Goal: Task Accomplishment & Management: Manage account settings

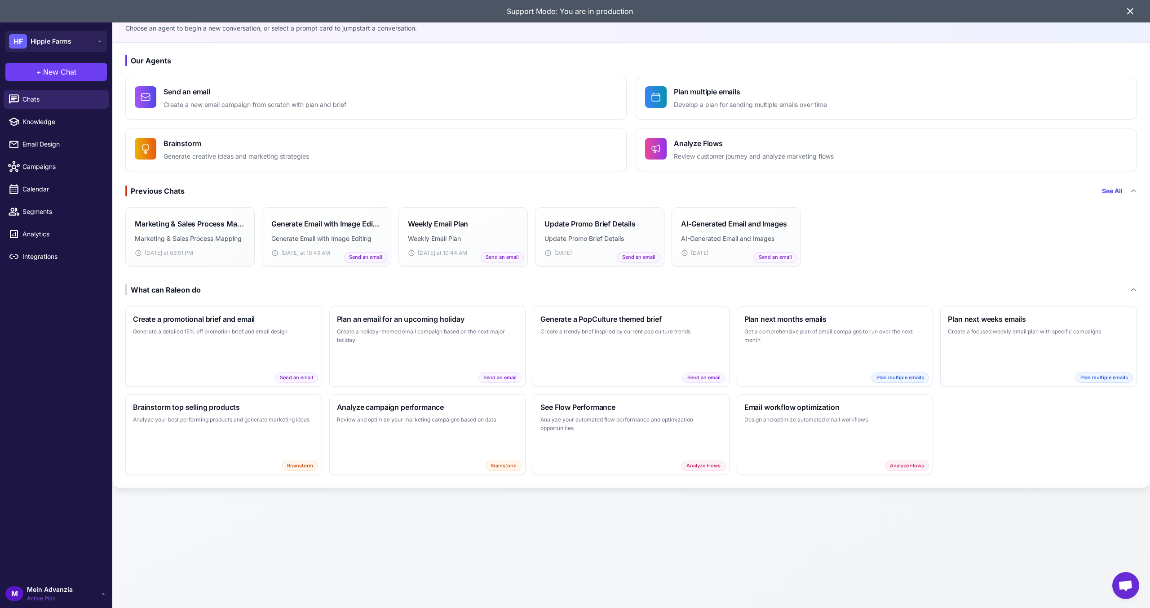
drag, startPoint x: 43, startPoint y: 580, endPoint x: 43, endPoint y: 585, distance: 5.4
click at [43, 585] on div "M Mein Advanzia Active Plan" at bounding box center [56, 592] width 112 height 29
click at [43, 585] on span "Mein Advanzia" at bounding box center [50, 589] width 46 height 10
click at [51, 558] on span "Sign Out" at bounding box center [41, 562] width 26 height 10
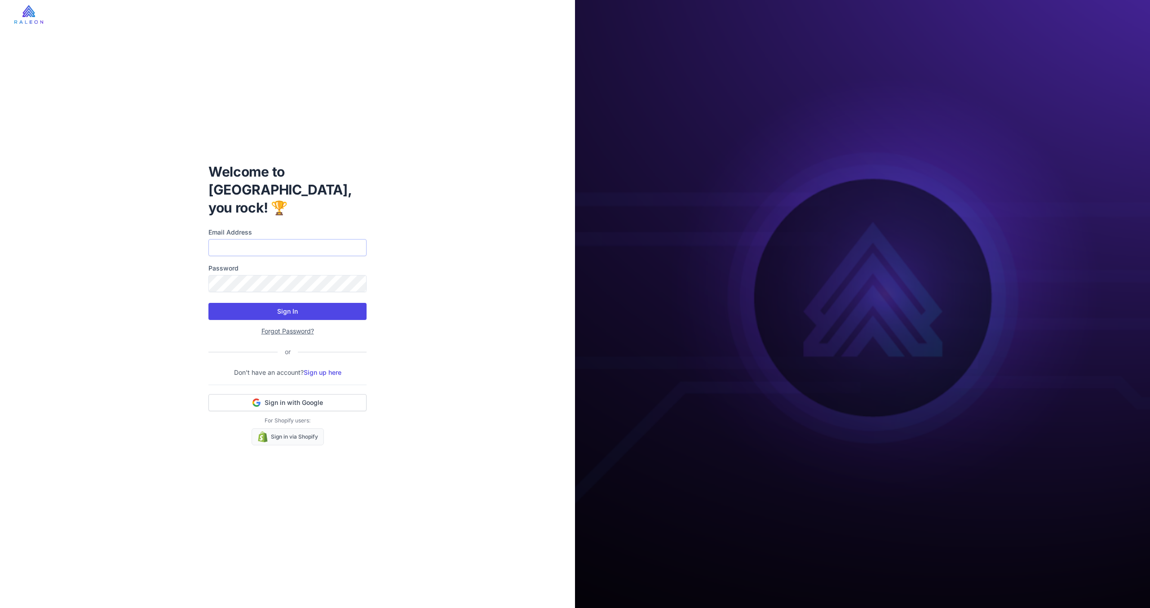
type input "**********"
click at [260, 304] on button "Sign In" at bounding box center [287, 311] width 158 height 17
